Goal: Navigation & Orientation: Find specific page/section

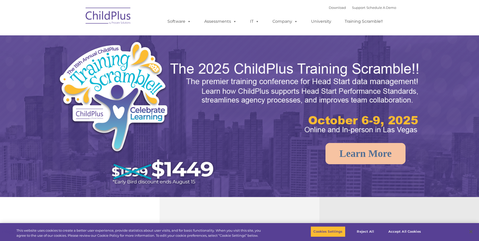
select select "MEDIUM"
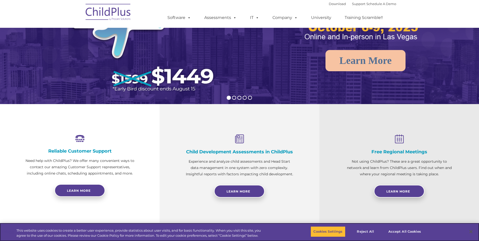
scroll to position [90, 0]
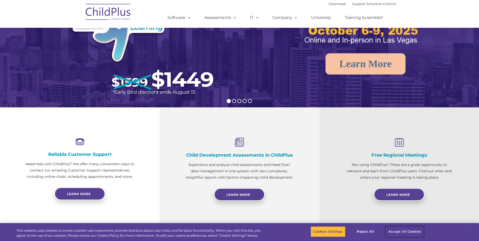
click at [421, 231] on button "Accept All Cookies" at bounding box center [405, 231] width 38 height 11
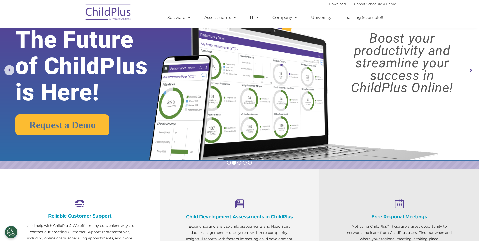
scroll to position [0, 0]
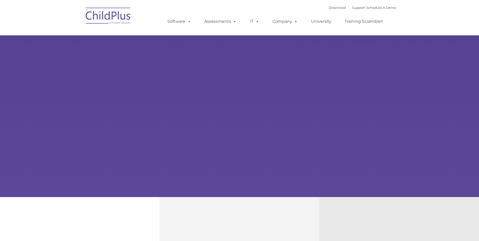
type input ""
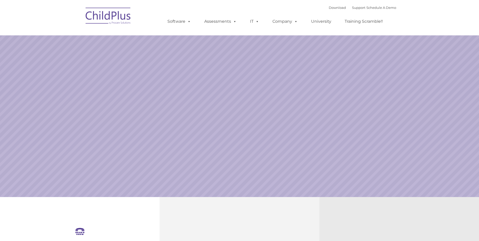
select select "MEDIUM"
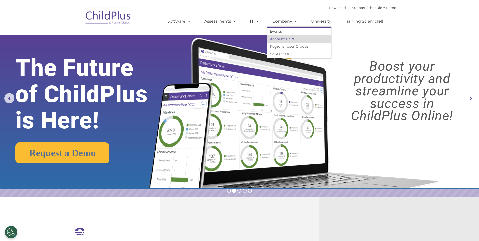
click at [281, 40] on link "Account Help" at bounding box center [299, 39] width 63 height 8
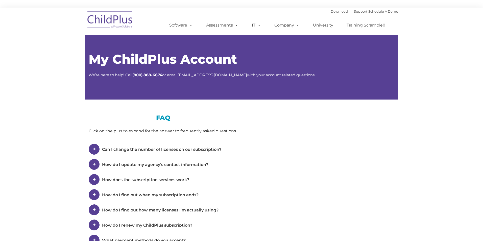
type input ""
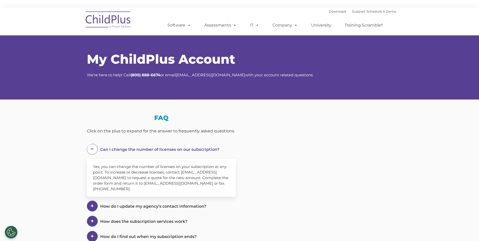
select select "MEDIUM"
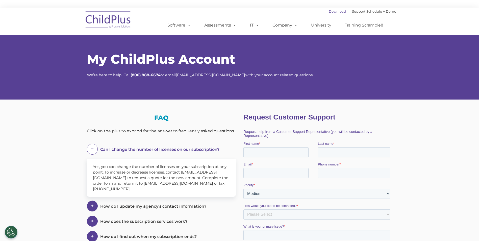
click at [329, 12] on link "Download" at bounding box center [337, 11] width 17 height 4
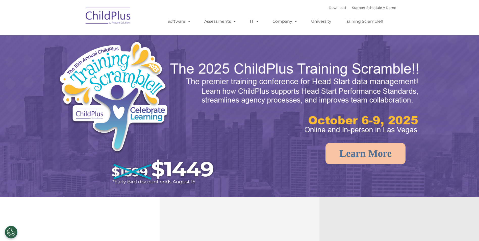
select select "MEDIUM"
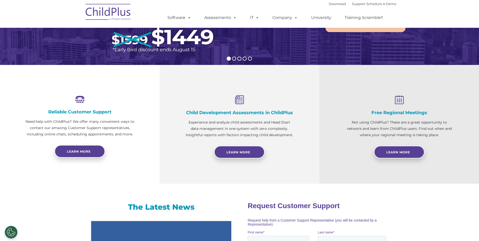
scroll to position [134, 0]
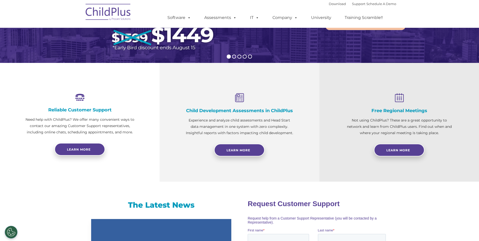
click at [233, 56] on rs-bullet at bounding box center [234, 57] width 4 height 4
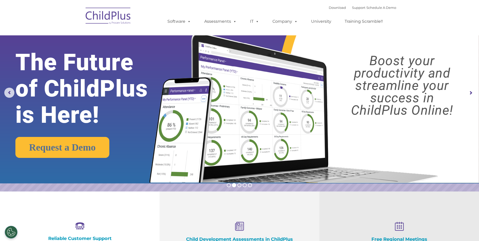
scroll to position [0, 0]
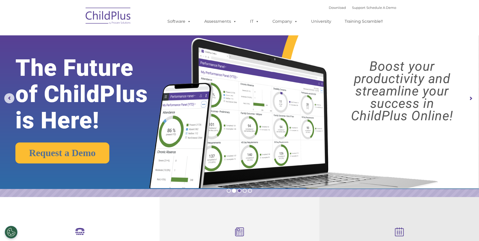
click at [238, 190] on rs-bullet at bounding box center [239, 191] width 4 height 4
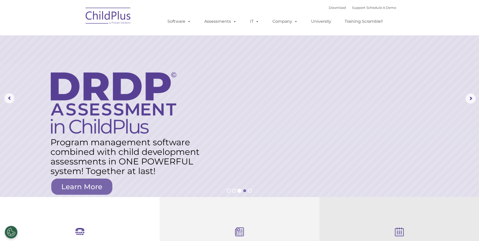
click at [246, 192] on rs-bullet at bounding box center [245, 191] width 4 height 4
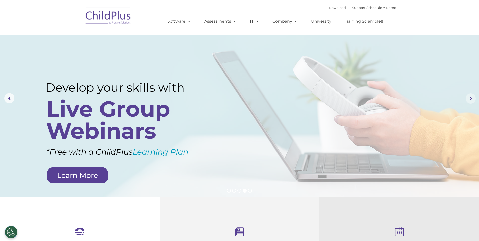
click at [472, 102] on rs-arrow at bounding box center [471, 98] width 10 height 10
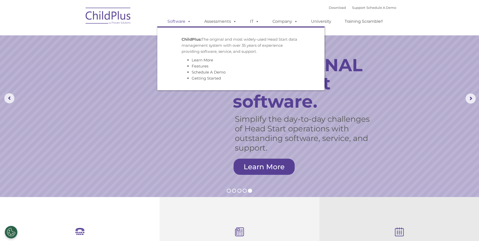
click at [190, 19] on span at bounding box center [188, 21] width 6 height 5
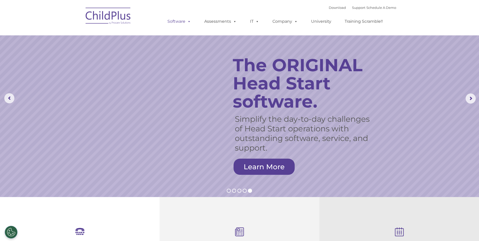
click at [188, 20] on span at bounding box center [188, 21] width 6 height 5
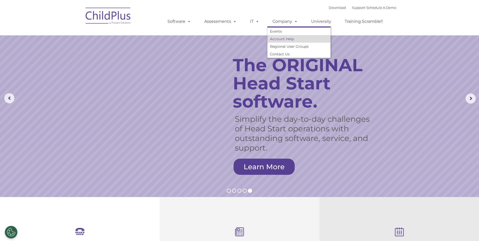
click at [280, 38] on link "Account Help" at bounding box center [299, 39] width 63 height 8
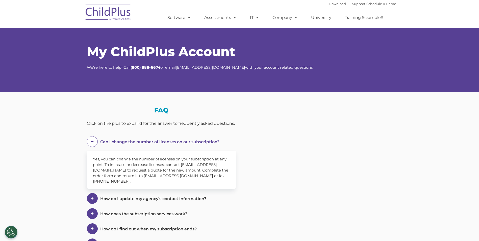
select select "MEDIUM"
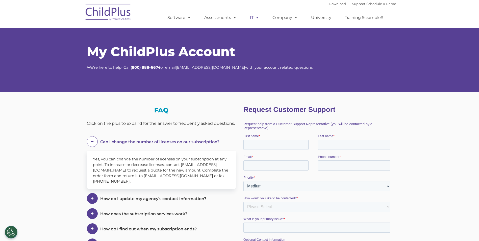
click at [253, 15] on link "IT" at bounding box center [254, 18] width 19 height 10
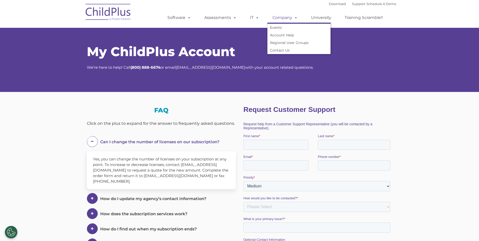
click at [276, 18] on link "Company" at bounding box center [285, 18] width 35 height 10
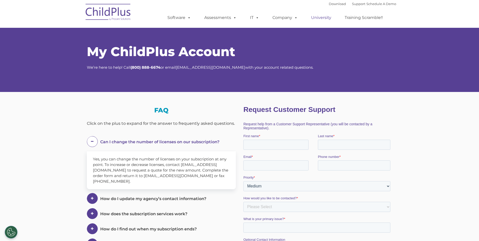
click at [316, 15] on link "University" at bounding box center [321, 18] width 30 height 10
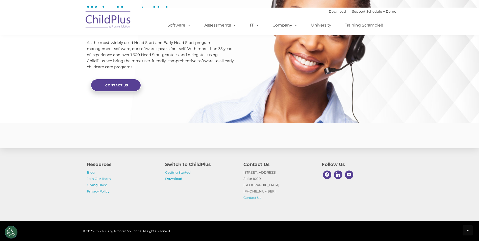
scroll to position [1189, 0]
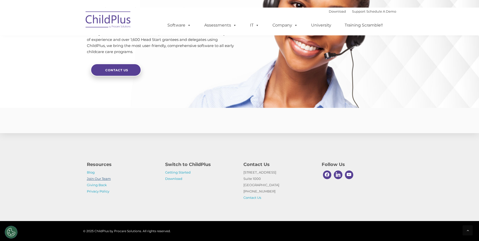
click at [104, 179] on link "Join Our Team" at bounding box center [99, 179] width 24 height 4
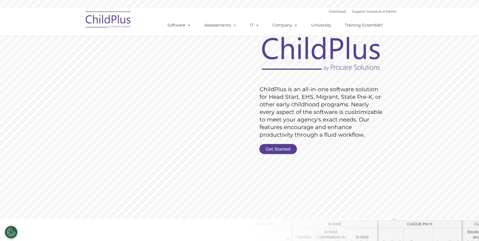
scroll to position [0, 0]
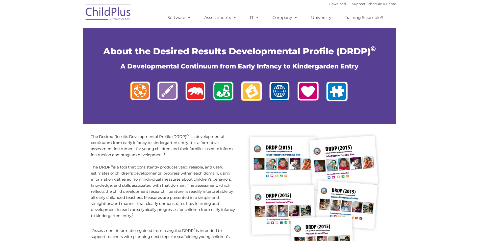
type input ""
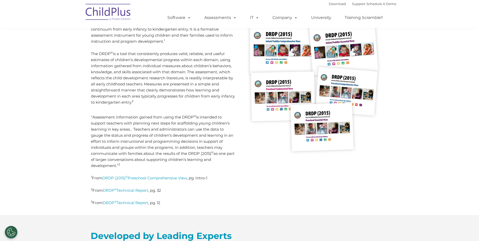
scroll to position [113, 0]
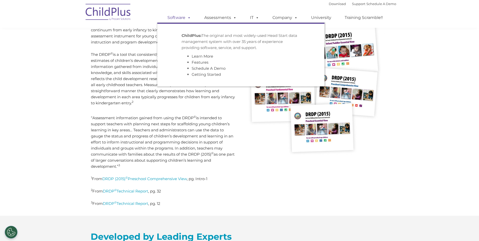
click at [186, 17] on span at bounding box center [188, 17] width 6 height 5
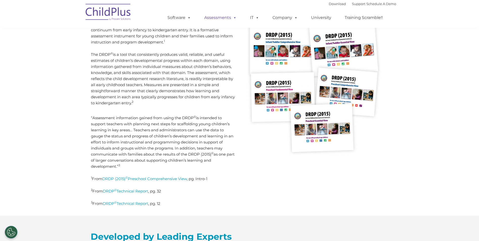
click at [212, 14] on link "Assessments" at bounding box center [220, 18] width 42 height 10
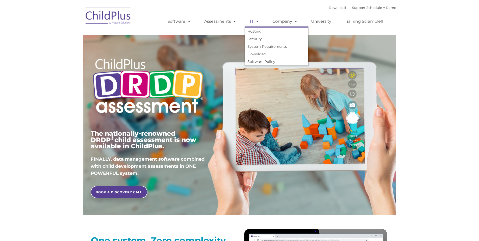
type input ""
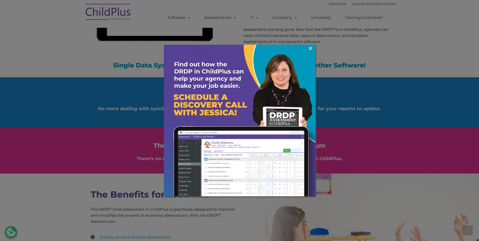
scroll to position [555, 0]
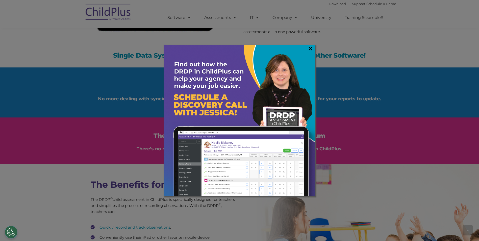
click at [311, 51] on link "×" at bounding box center [311, 48] width 6 height 5
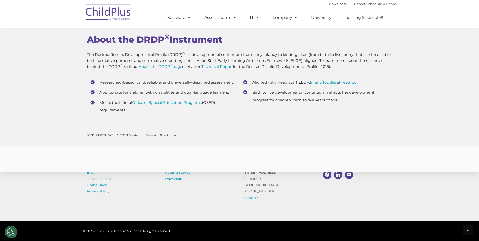
scroll to position [1981, 0]
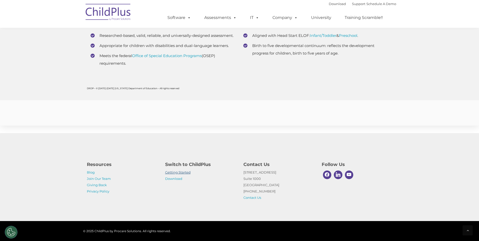
click at [182, 171] on link "Getting Started" at bounding box center [178, 172] width 26 height 4
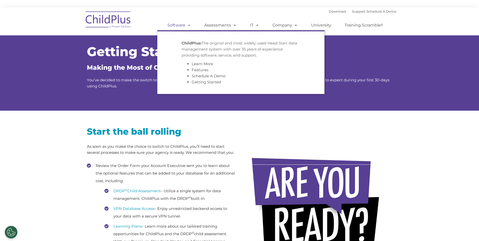
click at [177, 26] on link "Software" at bounding box center [179, 25] width 34 height 10
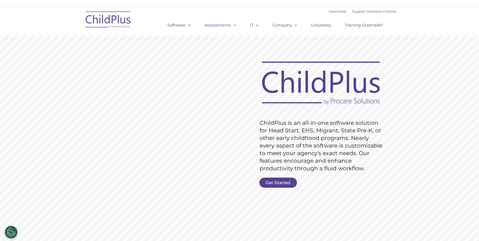
click at [217, 28] on link "Assessments" at bounding box center [220, 25] width 42 height 10
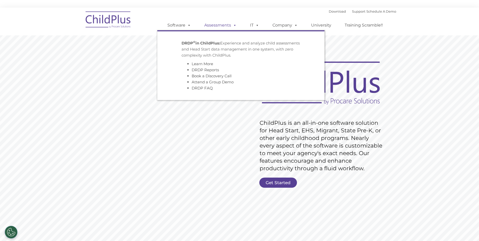
click at [217, 27] on link "Assessments" at bounding box center [220, 25] width 42 height 10
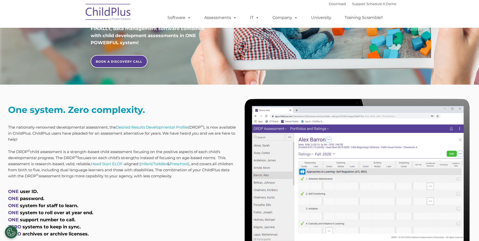
scroll to position [129, 0]
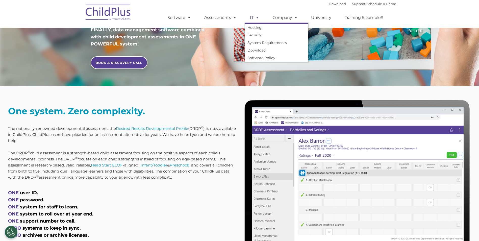
click at [254, 17] on span at bounding box center [257, 17] width 6 height 5
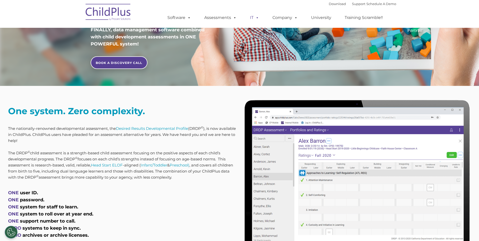
click at [252, 18] on link "IT" at bounding box center [254, 18] width 19 height 10
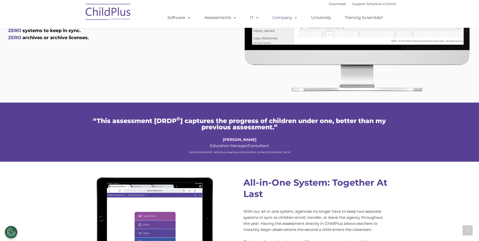
scroll to position [323, 0]
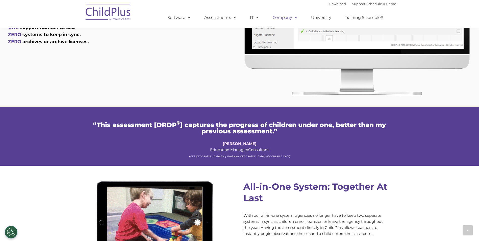
click at [280, 20] on link "Company" at bounding box center [285, 18] width 35 height 10
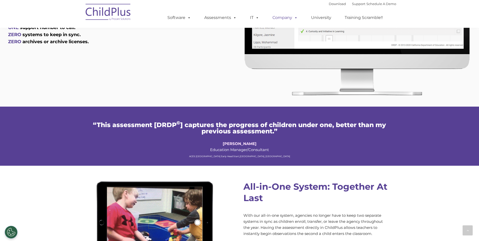
scroll to position [0, 0]
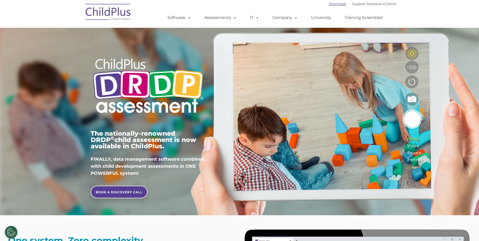
click at [336, 4] on link "Download" at bounding box center [337, 4] width 17 height 4
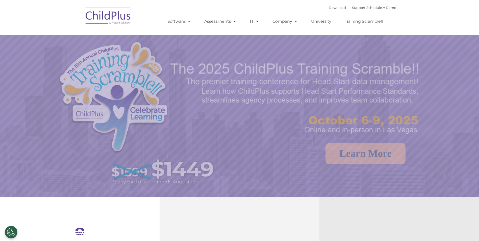
select select "MEDIUM"
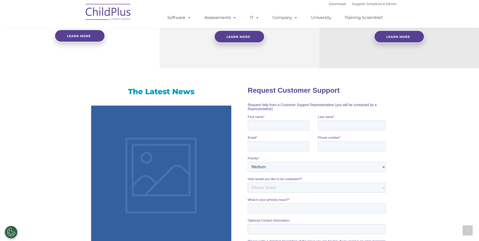
scroll to position [247, 0]
drag, startPoint x: 267, startPoint y: 302, endPoint x: 280, endPoint y: 132, distance: 170.2
click at [273, 135] on form "Request Customer Support Request help from a Customer Support Representative (y…" at bounding box center [318, 200] width 140 height 237
